Goal: Entertainment & Leisure: Consume media (video, audio)

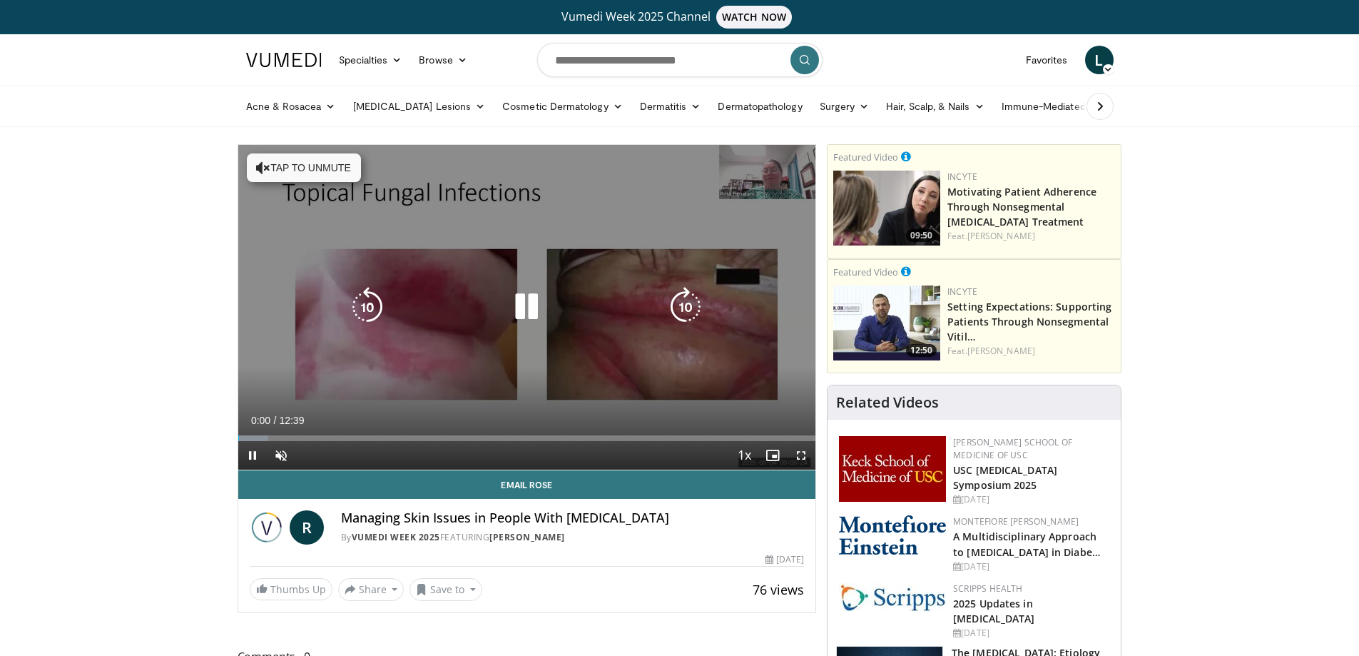
click at [321, 164] on button "Tap to unmute" at bounding box center [304, 167] width 114 height 29
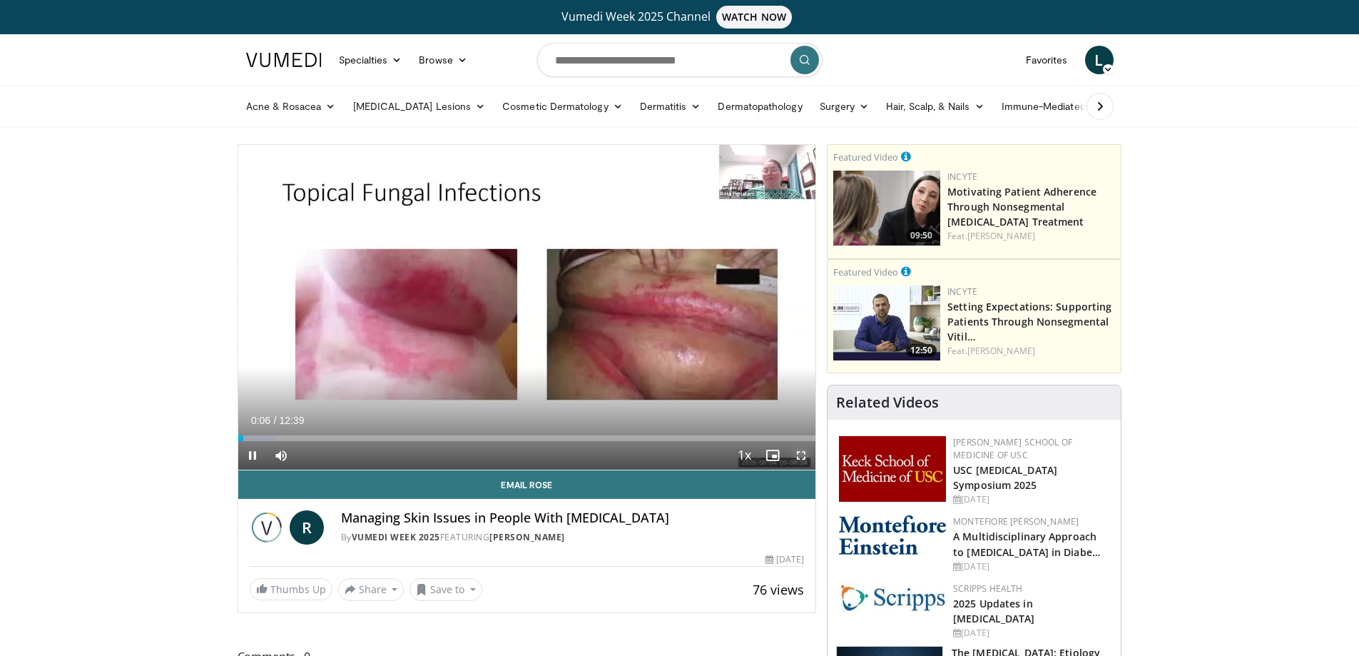
click at [802, 455] on span "Video Player" at bounding box center [801, 455] width 29 height 29
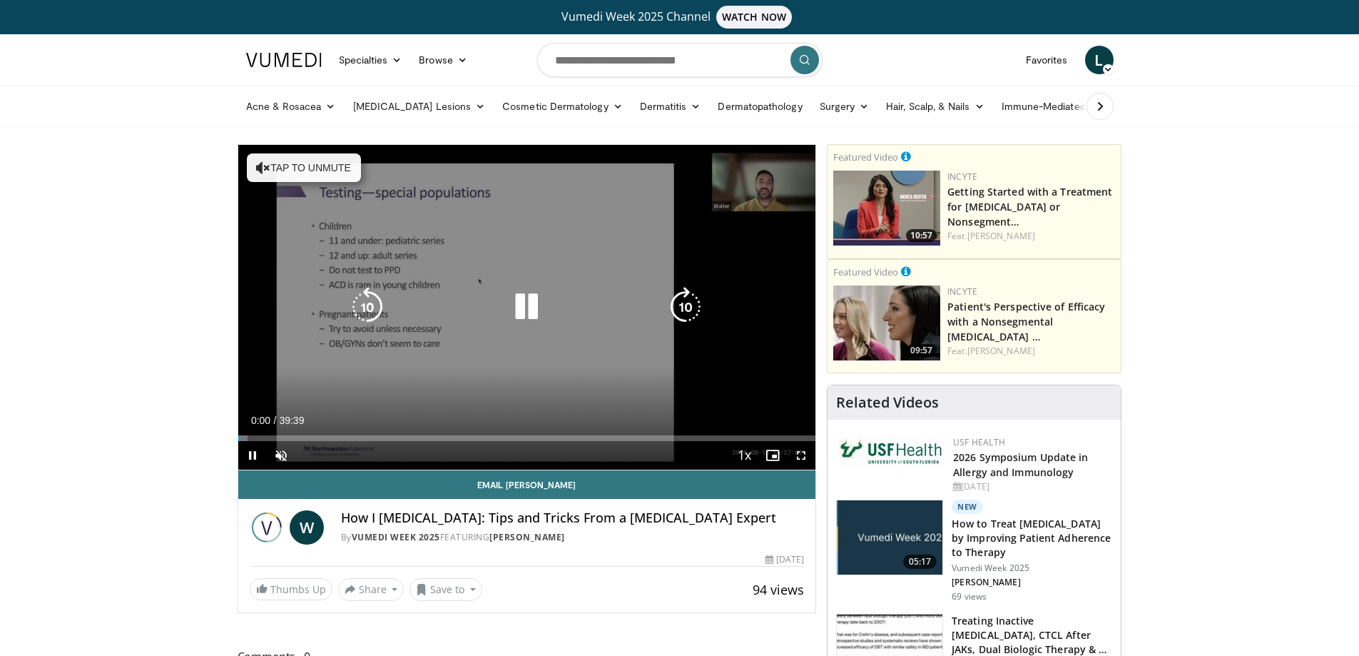
click at [330, 169] on button "Tap to unmute" at bounding box center [304, 167] width 114 height 29
click at [691, 307] on icon "Video Player" at bounding box center [686, 307] width 40 height 40
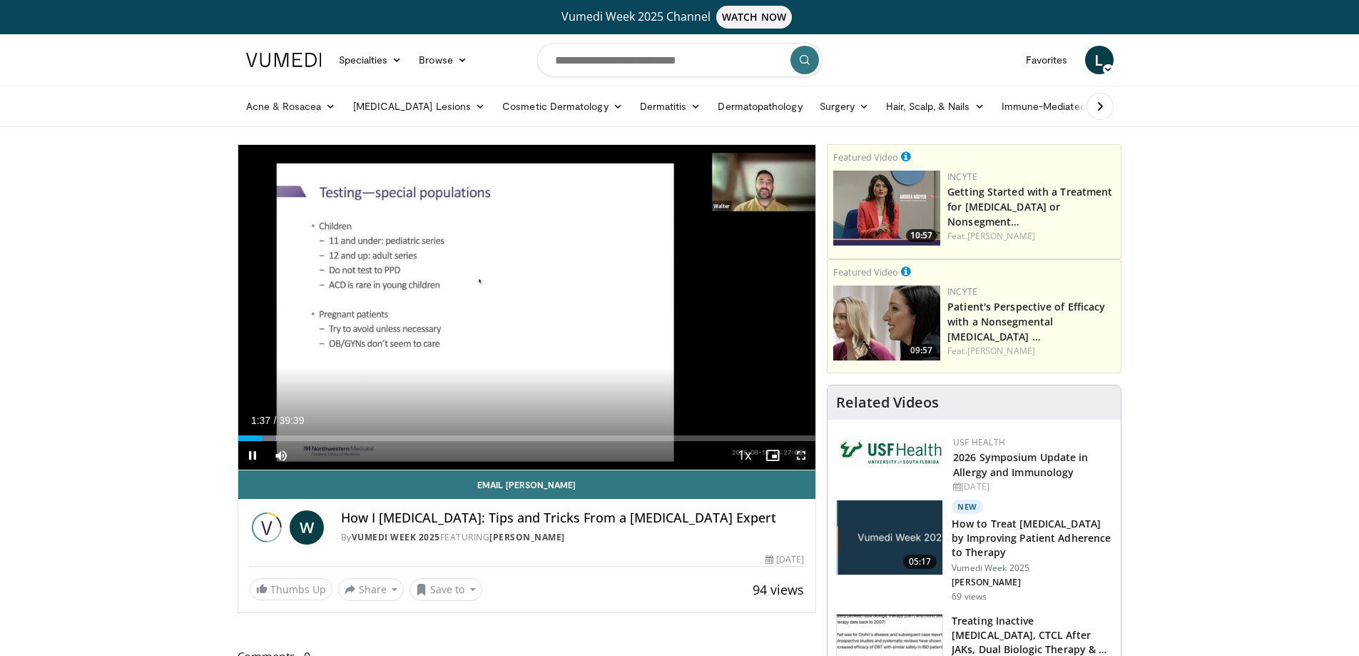
click at [800, 447] on span "Video Player" at bounding box center [801, 455] width 29 height 29
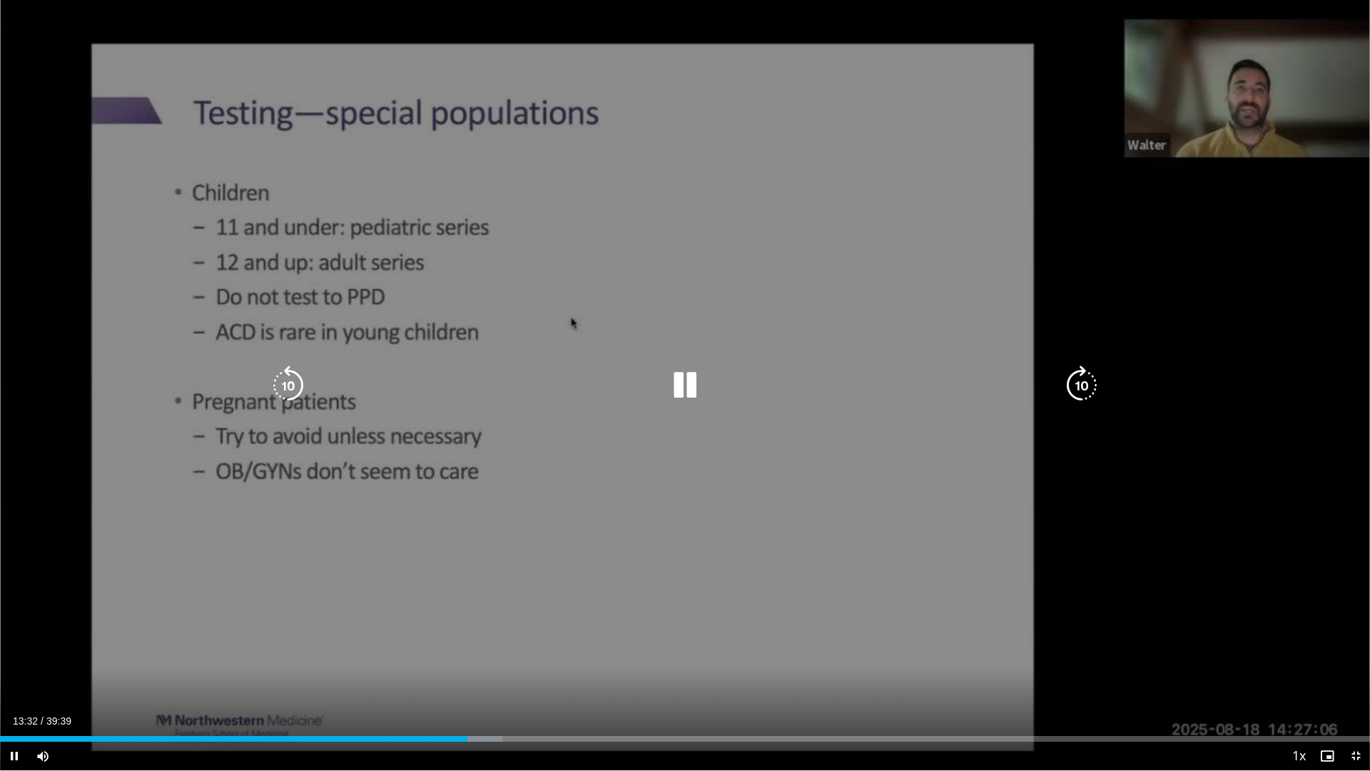
click at [684, 382] on icon "Video Player" at bounding box center [685, 385] width 40 height 40
click at [682, 388] on icon "Video Player" at bounding box center [685, 385] width 40 height 40
click at [760, 163] on div "10 seconds Tap to unmute" at bounding box center [685, 385] width 1370 height 770
click at [677, 389] on icon "Video Player" at bounding box center [685, 385] width 40 height 40
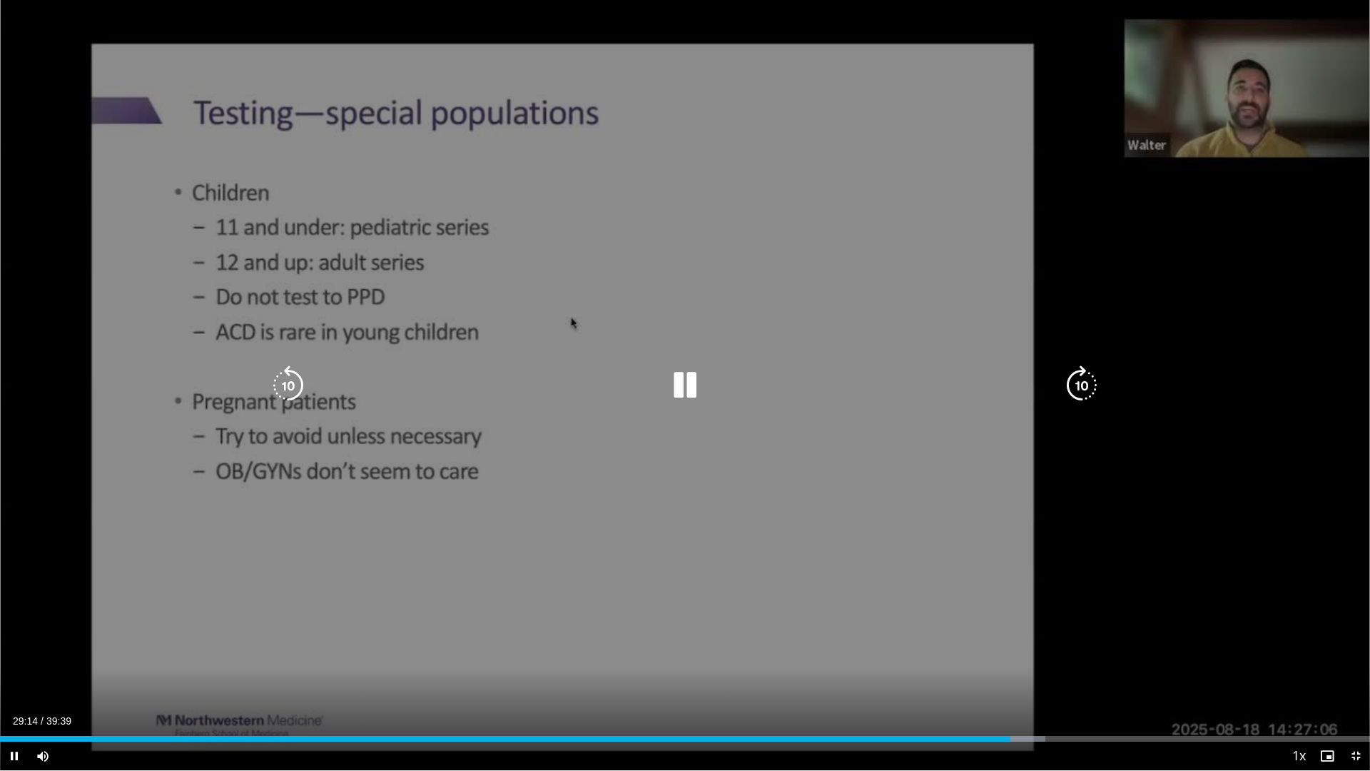
click at [679, 382] on icon "Video Player" at bounding box center [685, 385] width 40 height 40
click at [674, 372] on icon "Video Player" at bounding box center [685, 385] width 40 height 40
click at [290, 391] on icon "Video Player" at bounding box center [288, 385] width 40 height 40
click at [290, 387] on icon "Video Player" at bounding box center [288, 385] width 40 height 40
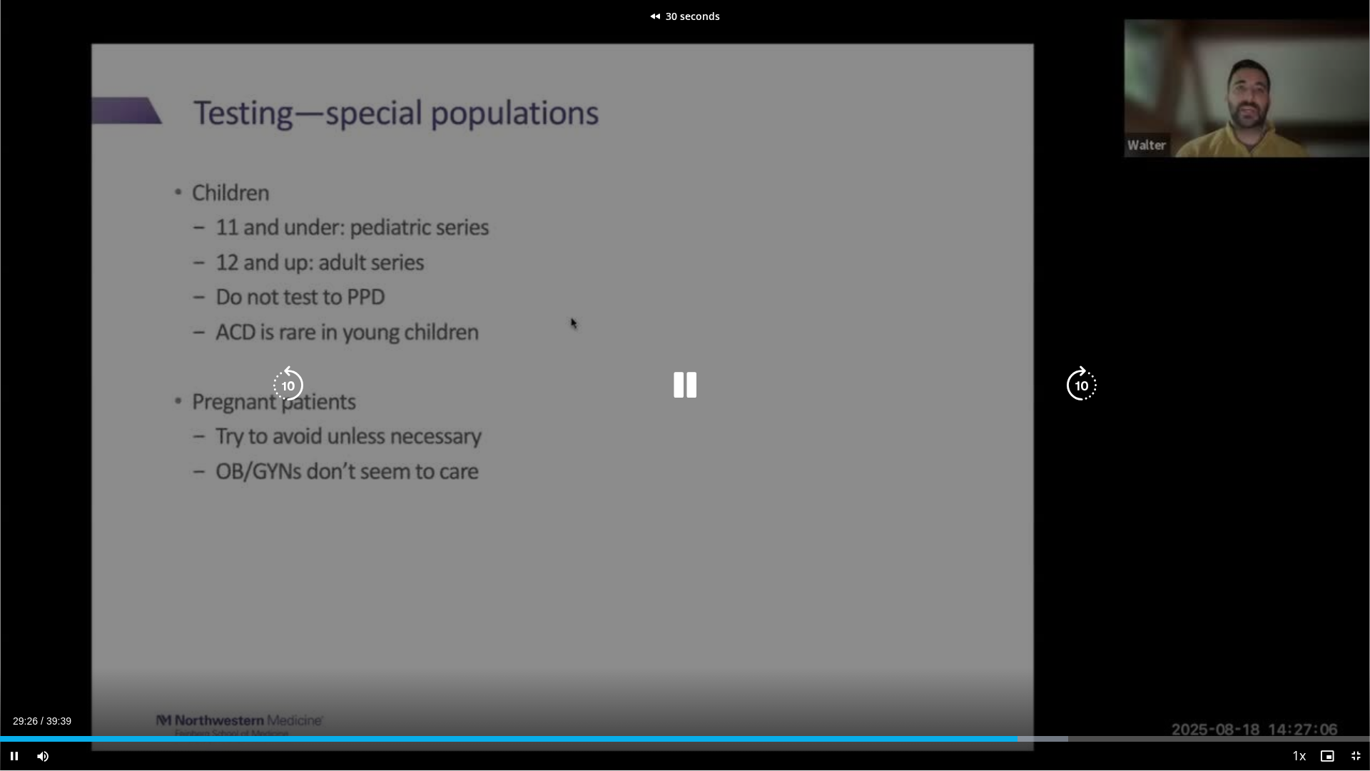
click at [290, 387] on icon "Video Player" at bounding box center [288, 385] width 40 height 40
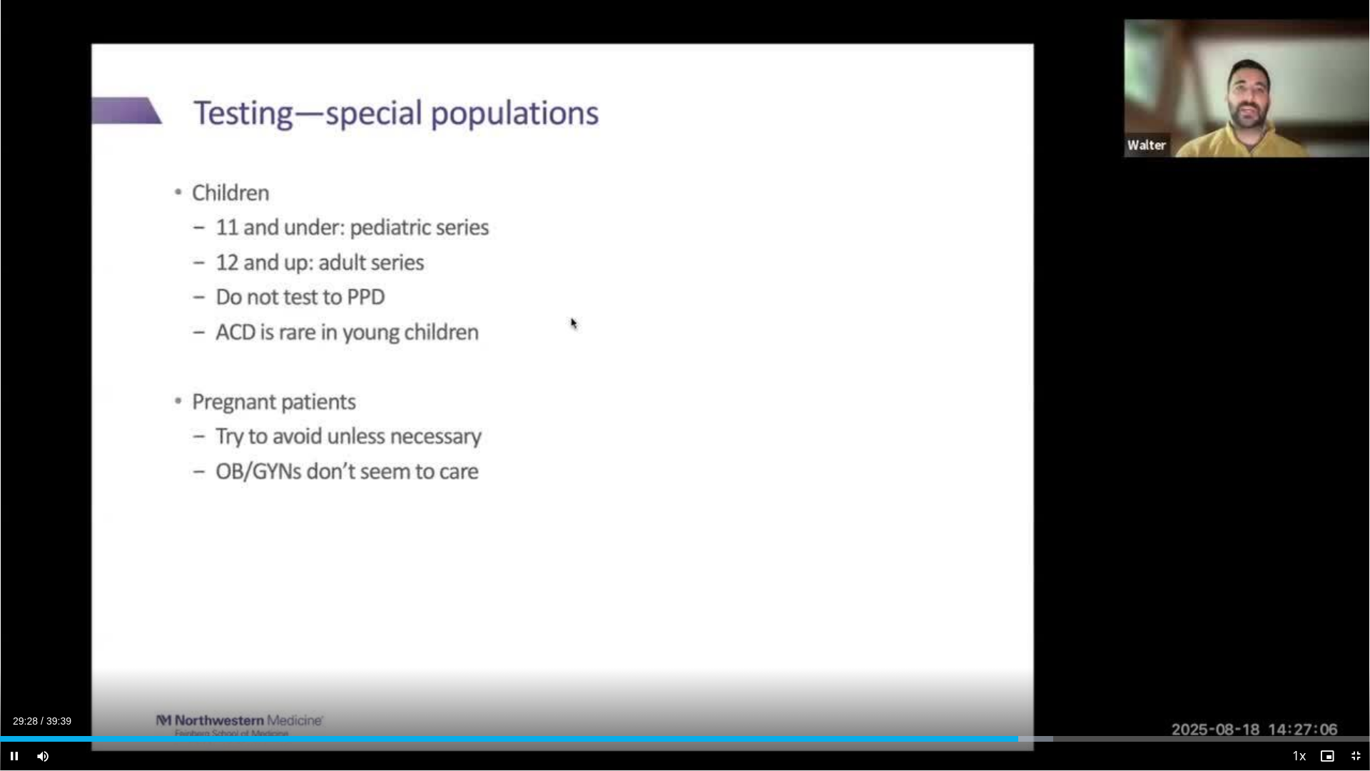
click at [1261, 626] on div "40 seconds Tap to unmute" at bounding box center [685, 385] width 1370 height 770
